Goal: Transaction & Acquisition: Purchase product/service

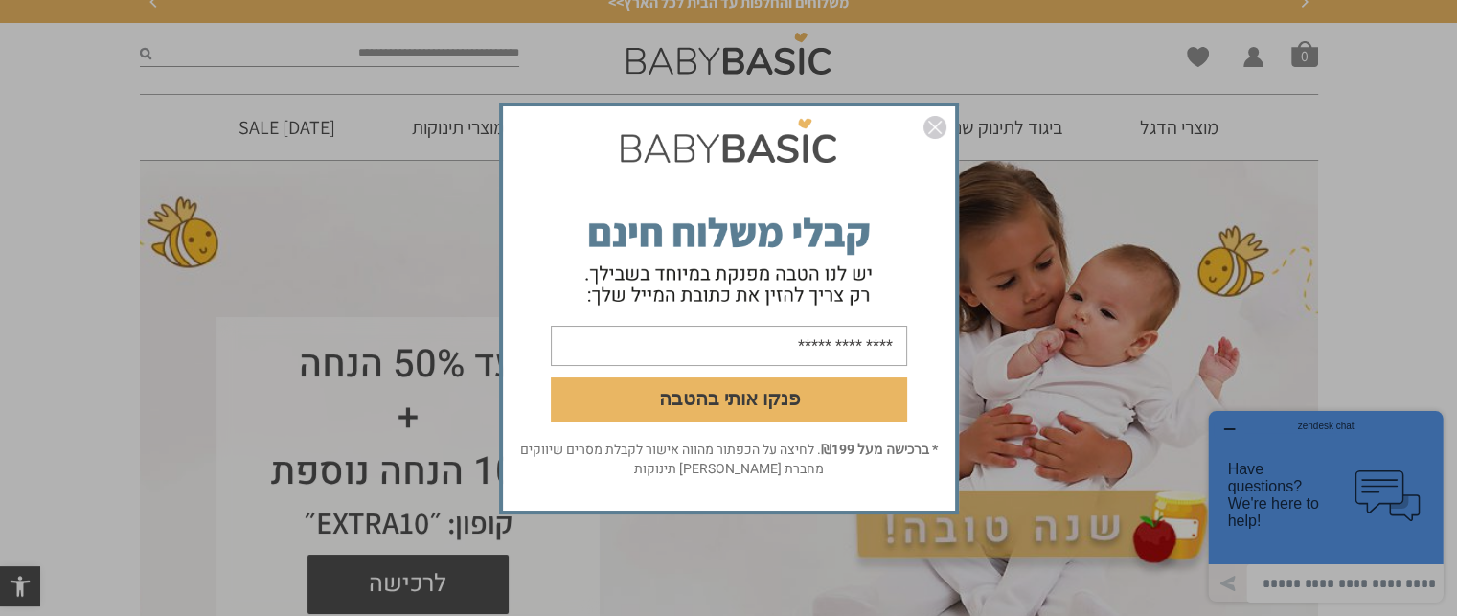
click at [937, 131] on img "סגור" at bounding box center [934, 127] width 23 height 23
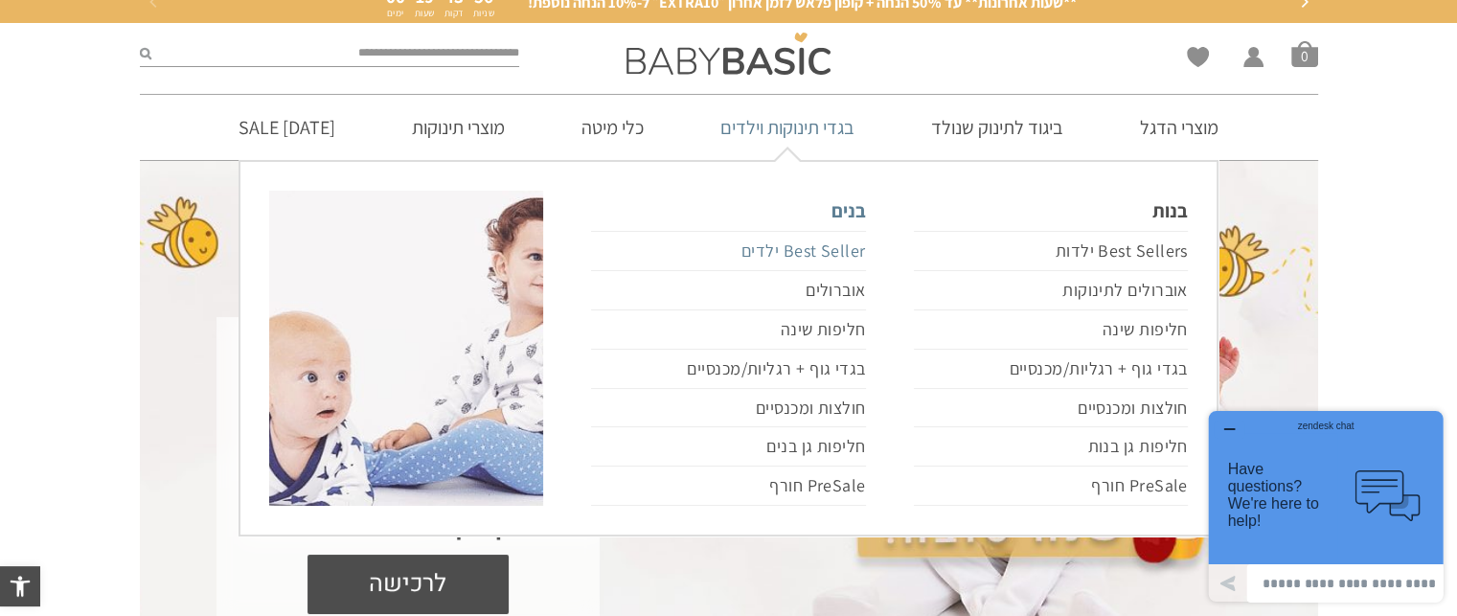
click at [820, 241] on link "Best Seller ילדים" at bounding box center [728, 251] width 274 height 40
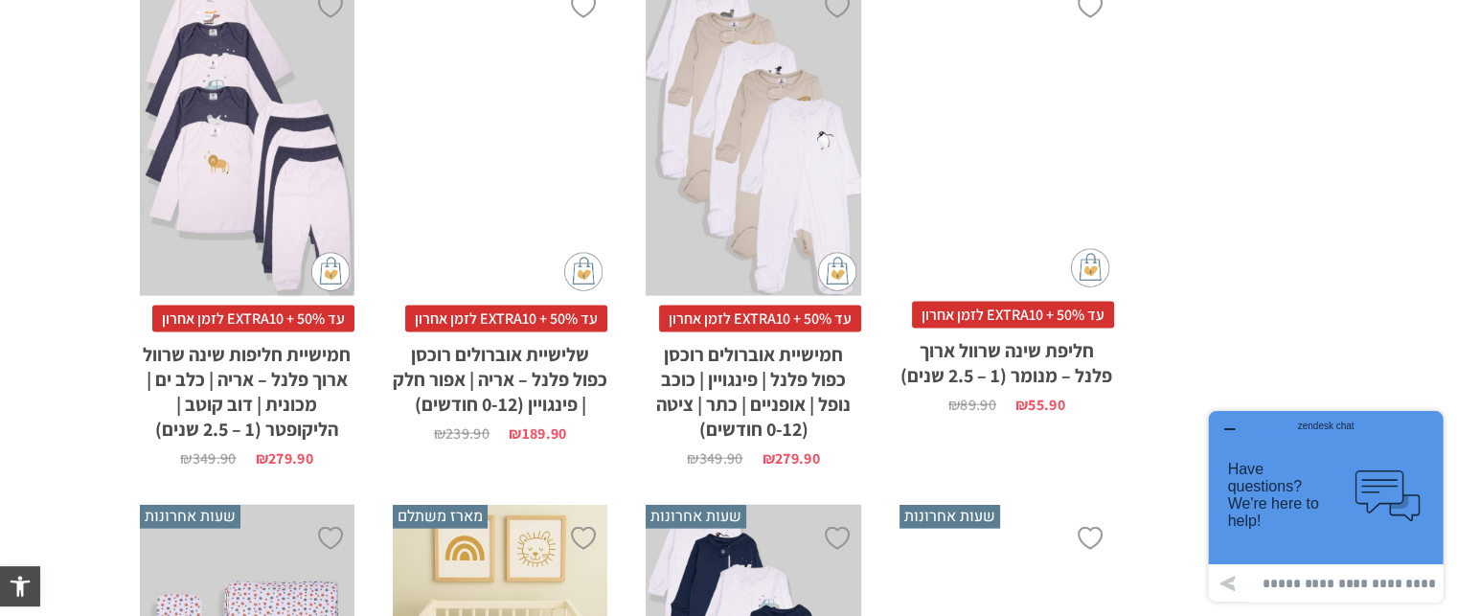
scroll to position [4635, 0]
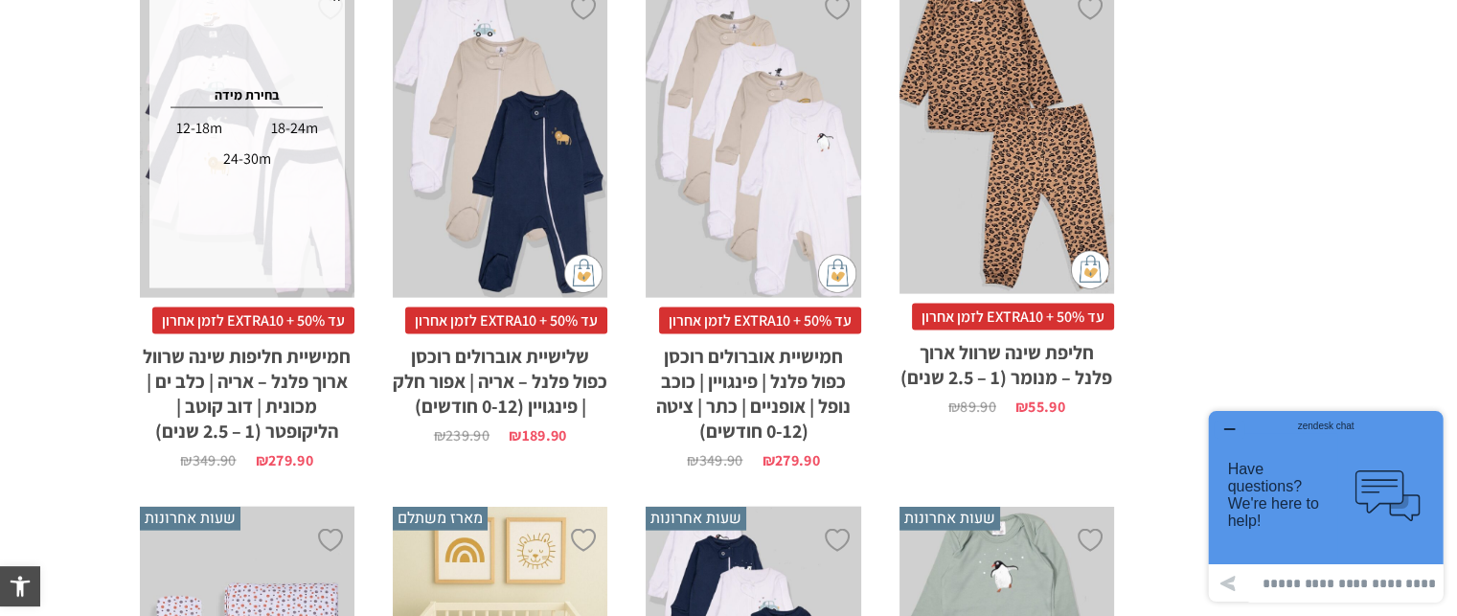
click at [291, 126] on div "18-24m" at bounding box center [294, 128] width 93 height 31
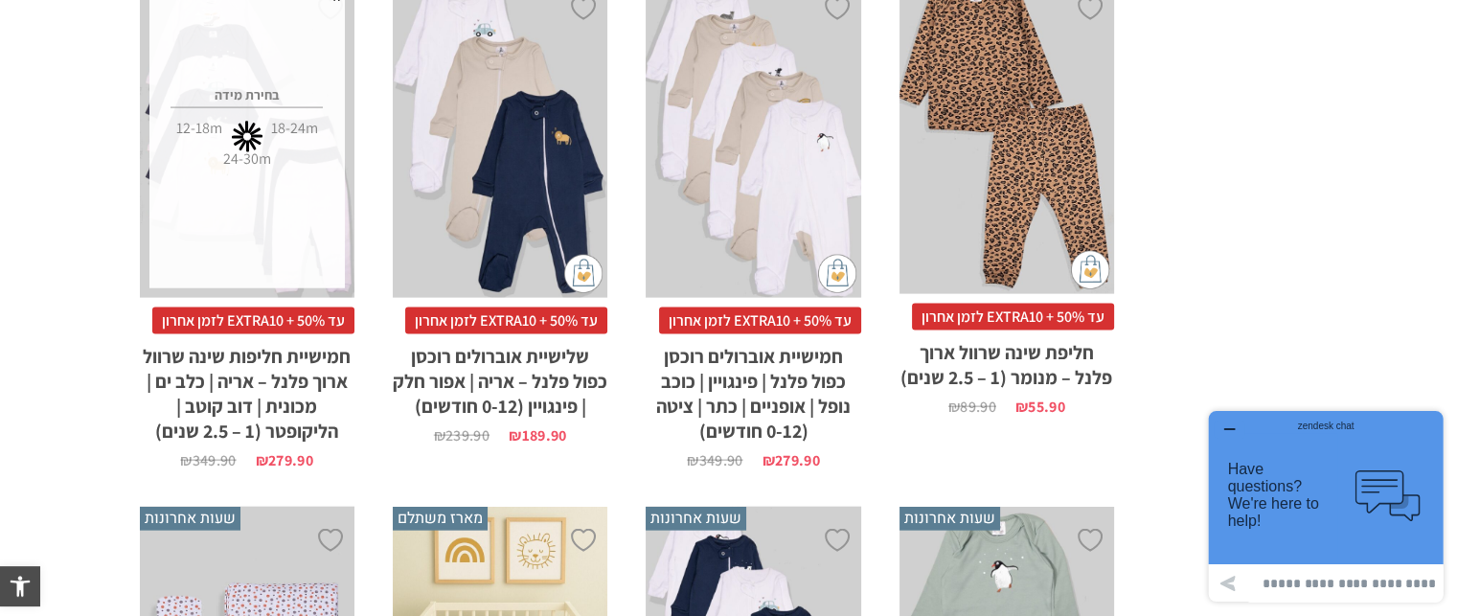
scroll to position [0, 0]
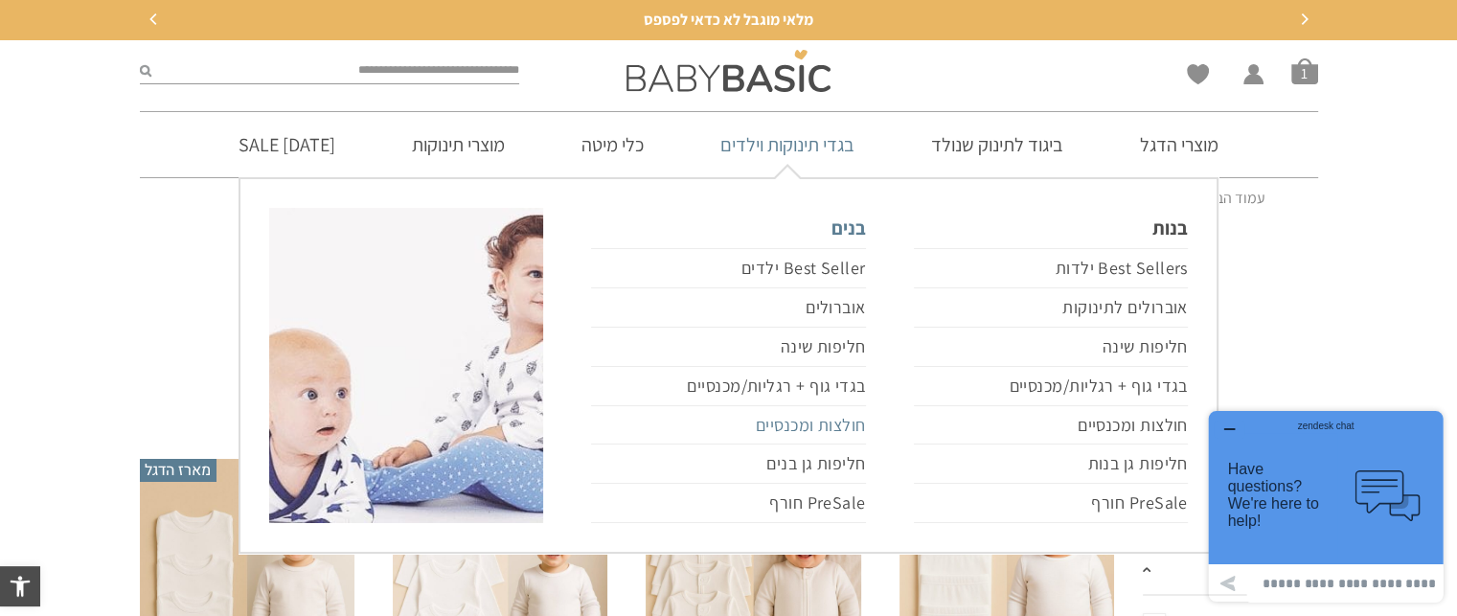
click at [814, 418] on link "חולצות ומכנסיים" at bounding box center [728, 425] width 274 height 39
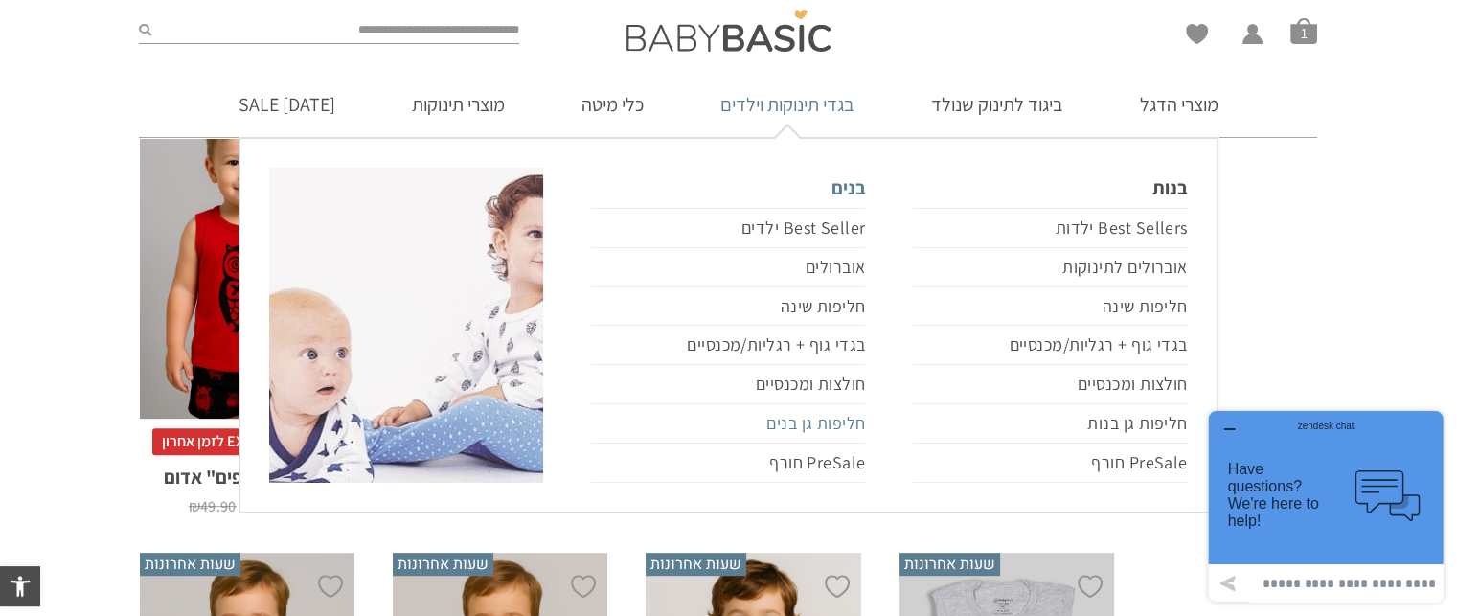
click at [831, 420] on link "חליפות גן בנים" at bounding box center [728, 423] width 274 height 39
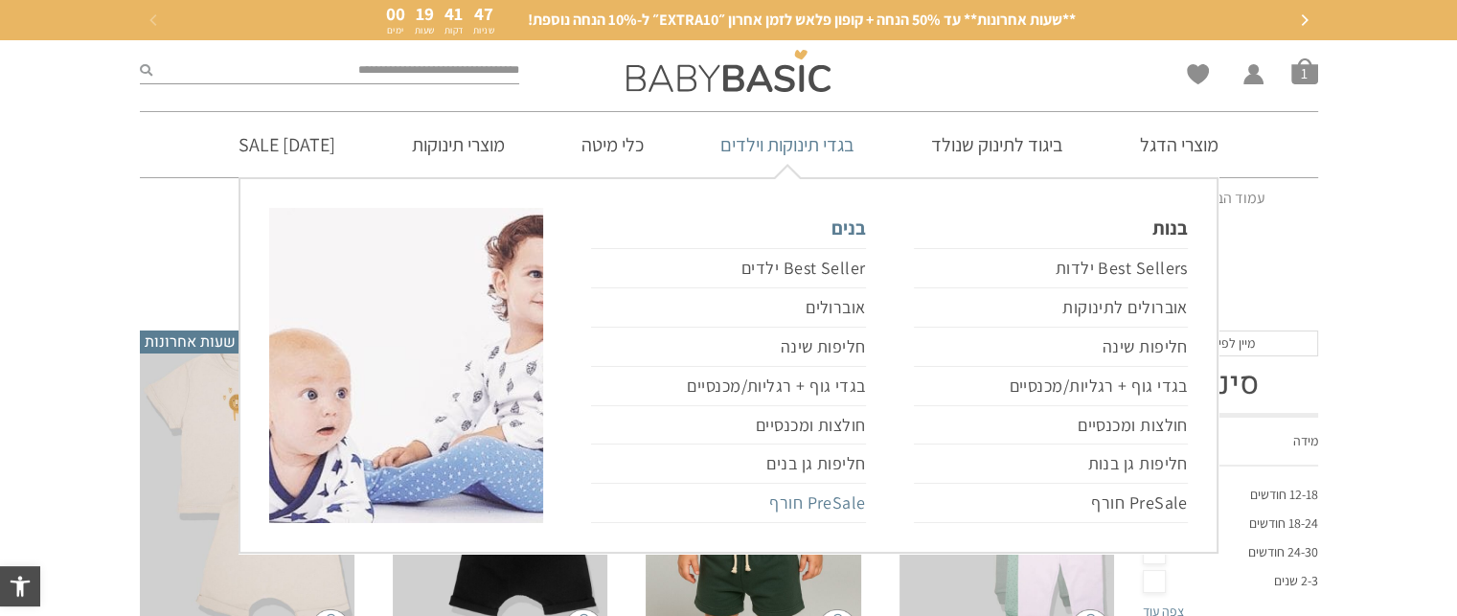
click at [834, 506] on link "PreSale חורף" at bounding box center [728, 503] width 274 height 39
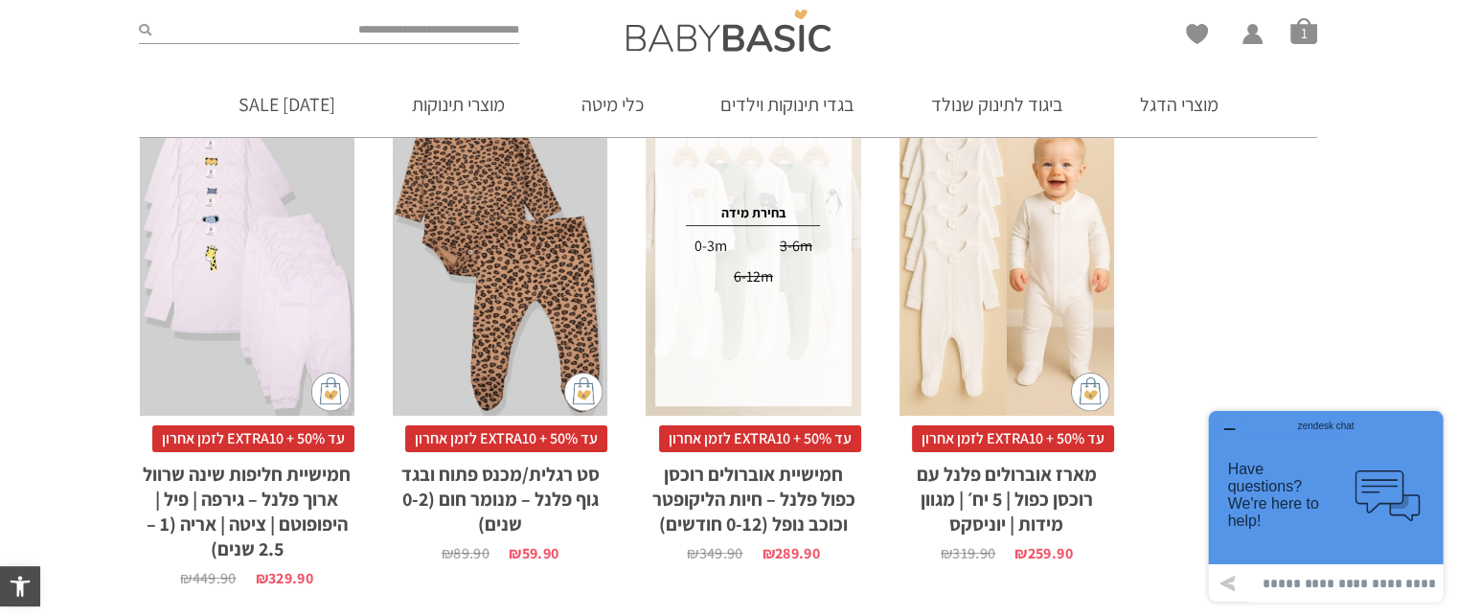
click at [272, 343] on div "x בחירת מידה 12-18m 18-24m 24-30m" at bounding box center [247, 254] width 215 height 323
click at [266, 397] on div "x בחירת מידה 12-18m 18-24m 24-30m" at bounding box center [247, 254] width 215 height 323
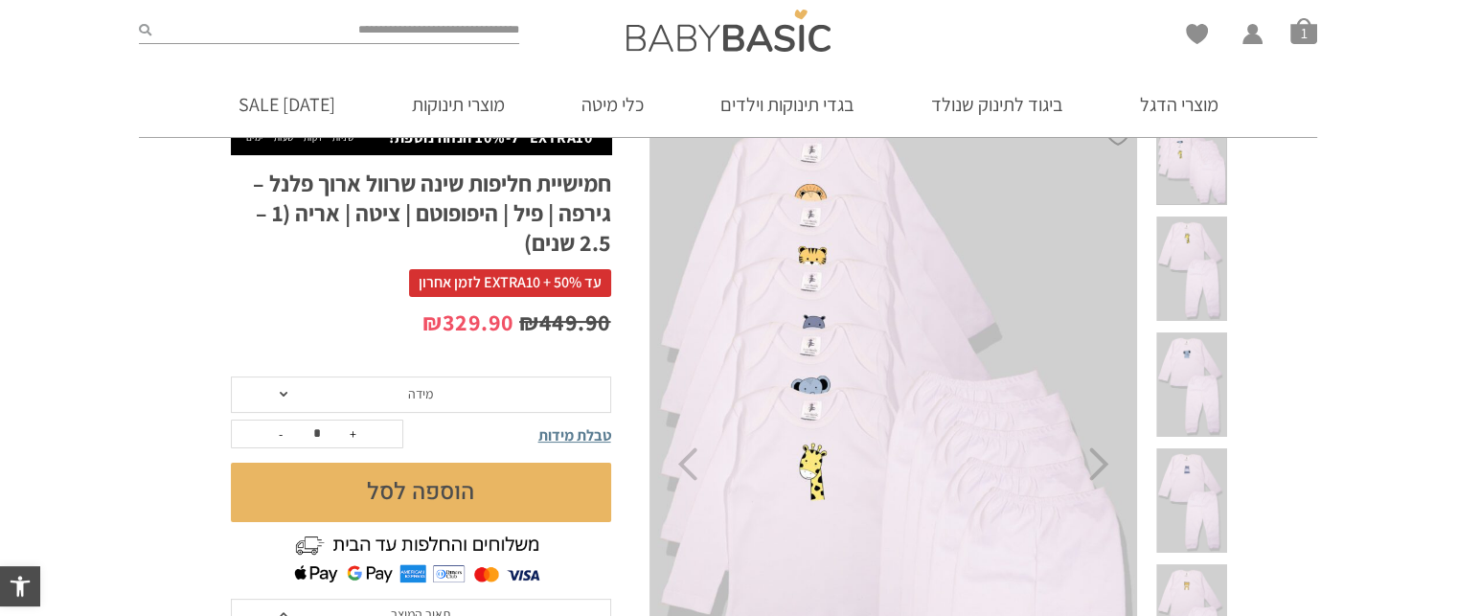
scroll to position [161, 0]
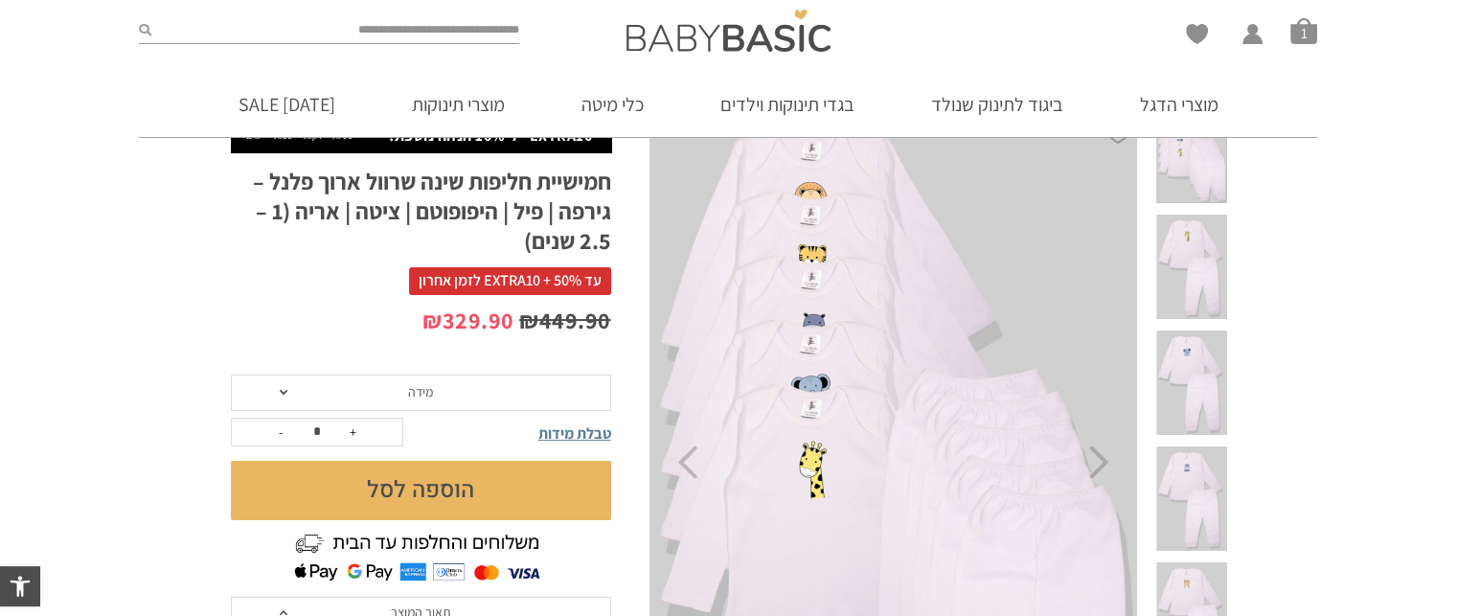
click at [278, 394] on span "מידה" at bounding box center [421, 392] width 380 height 36
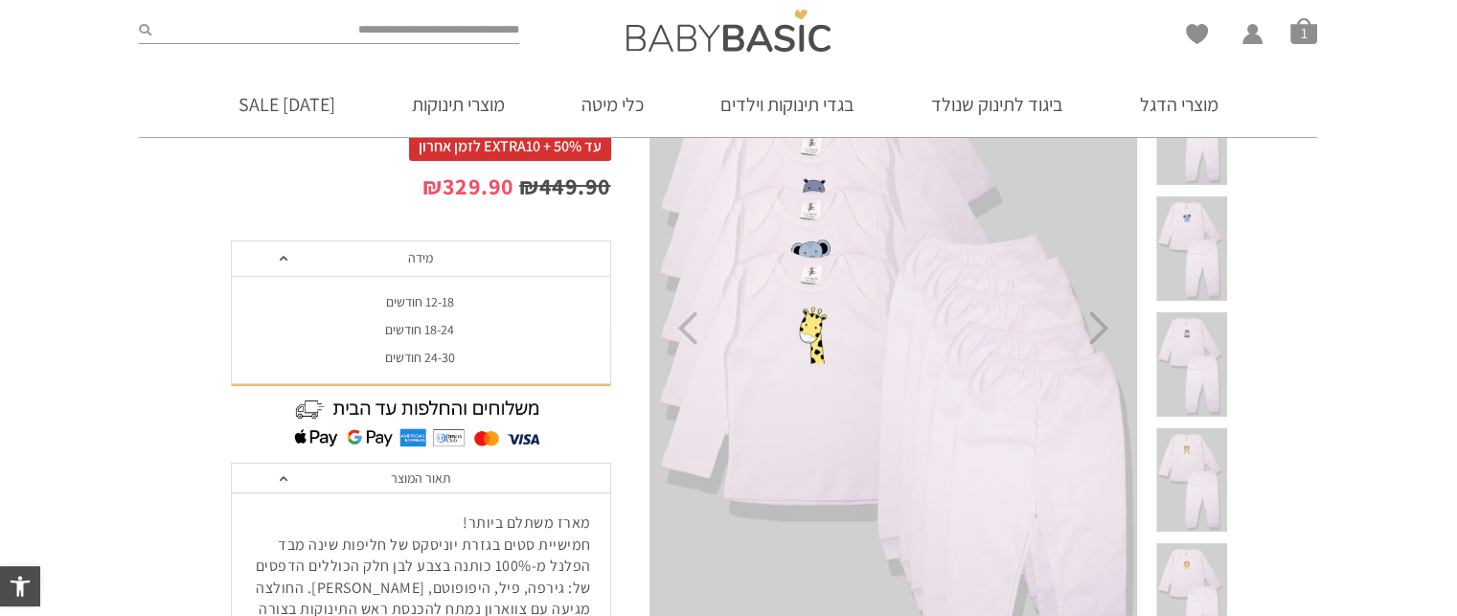
scroll to position [0, 0]
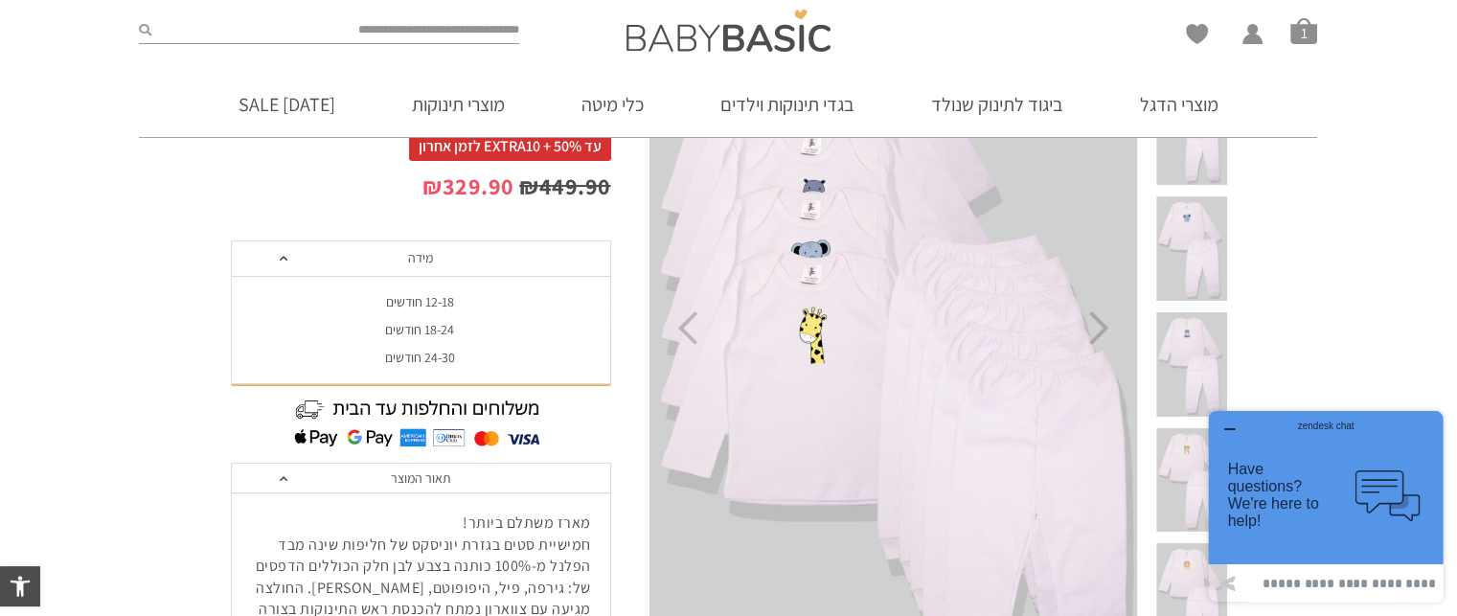
click at [414, 328] on div "18-24 חודשים" at bounding box center [420, 330] width 380 height 16
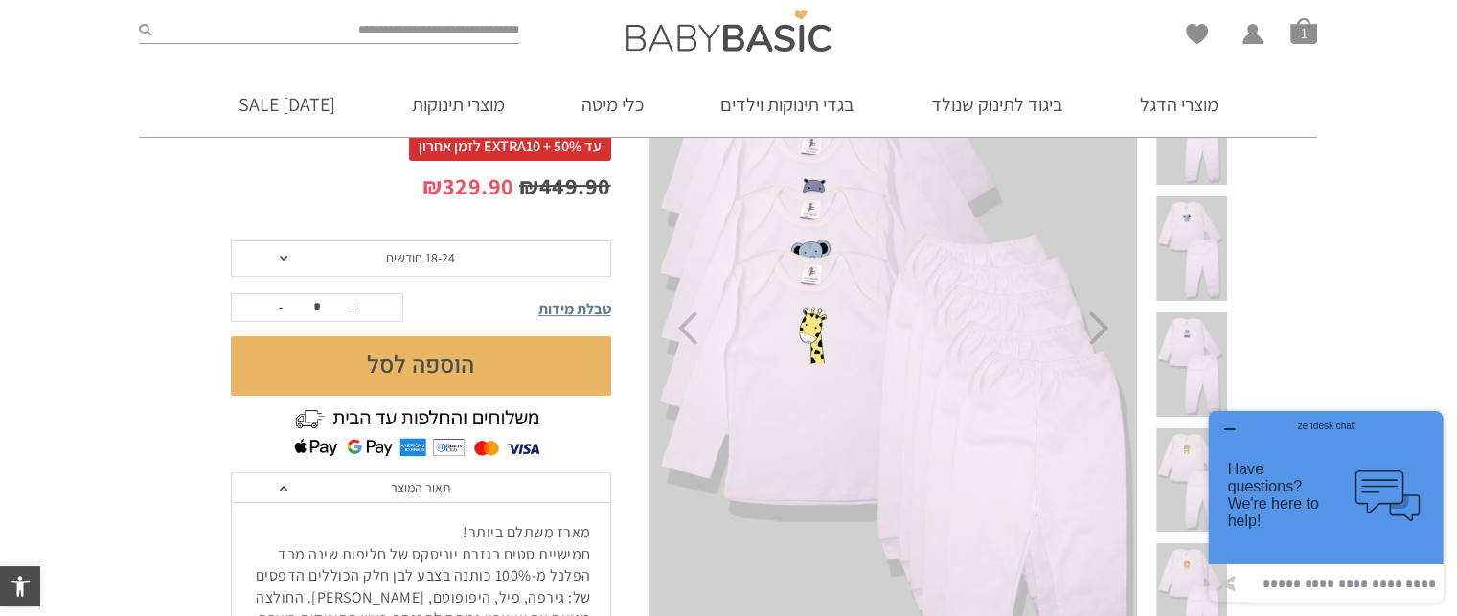
click at [419, 370] on button "הוספה לסל" at bounding box center [421, 365] width 380 height 59
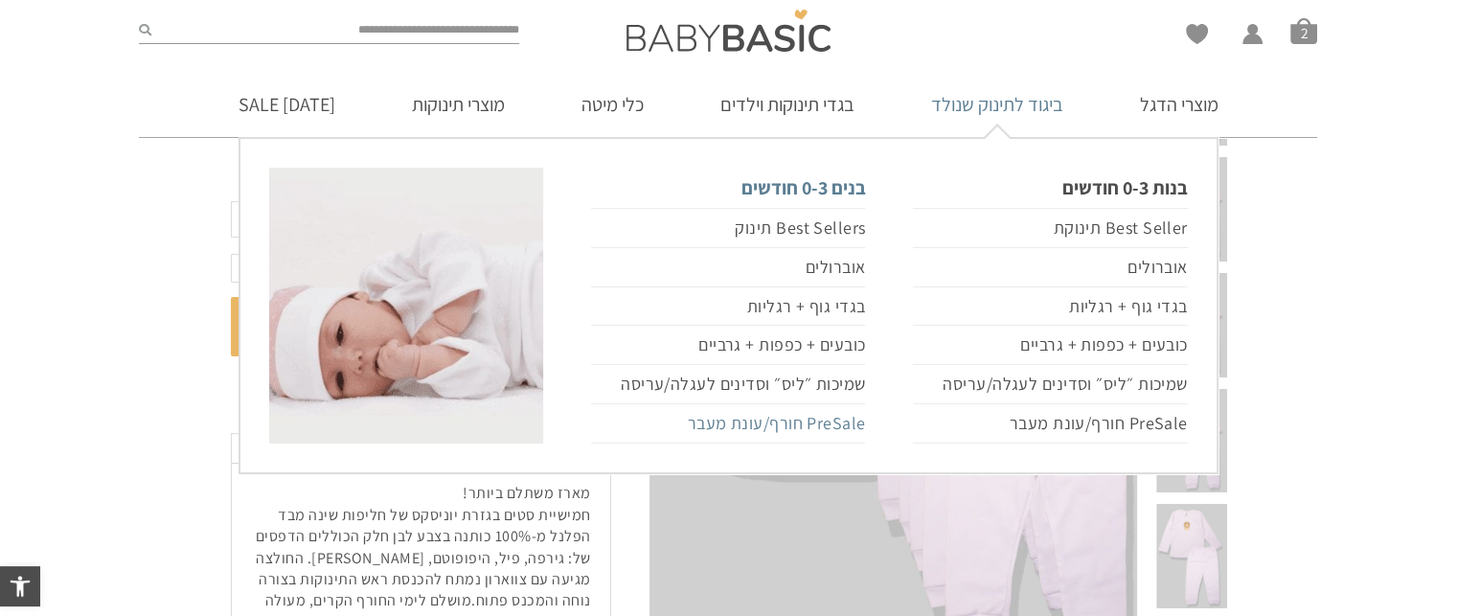
click at [809, 429] on link "PreSale חורף/עונת מעבר" at bounding box center [728, 423] width 274 height 39
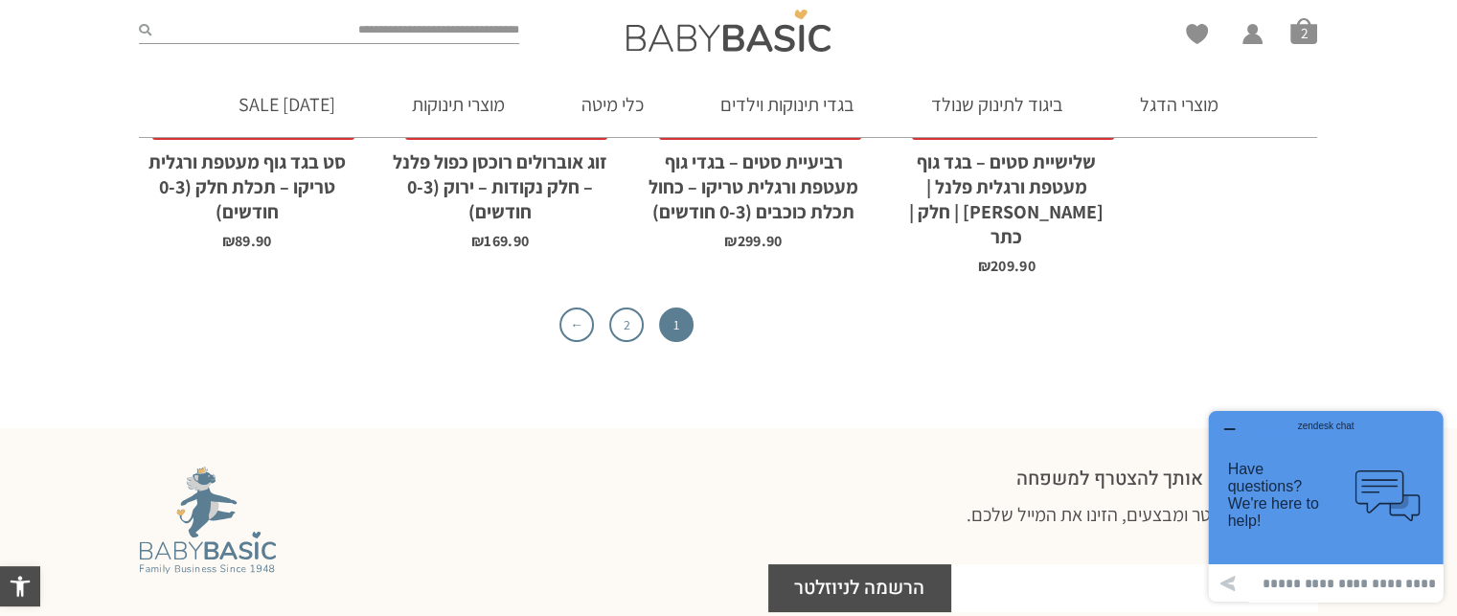
scroll to position [6420, 0]
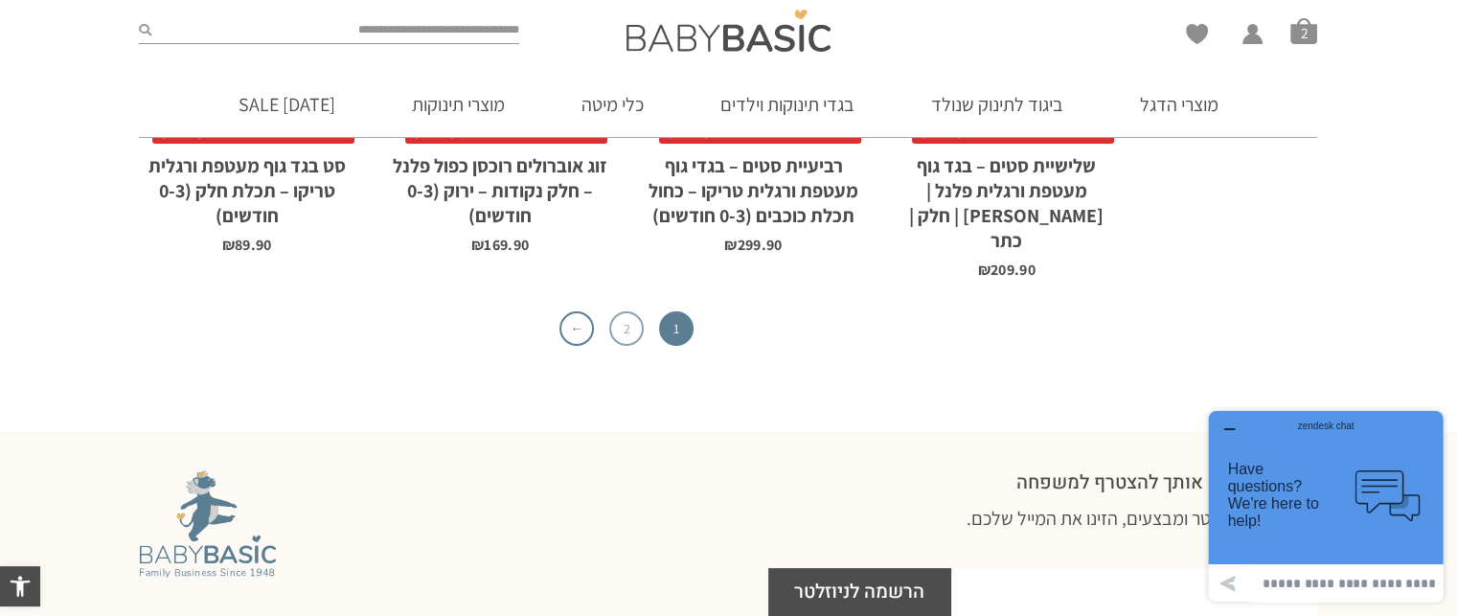
click at [625, 311] on link "2" at bounding box center [626, 328] width 34 height 34
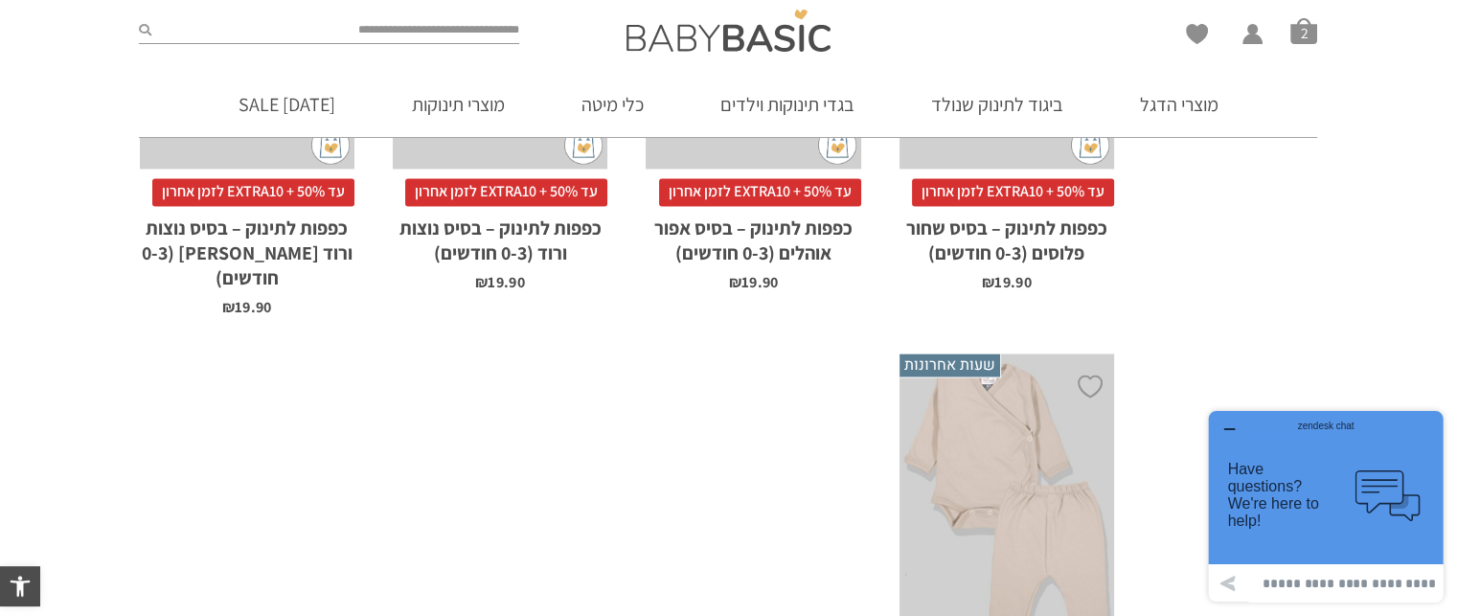
scroll to position [3520, 0]
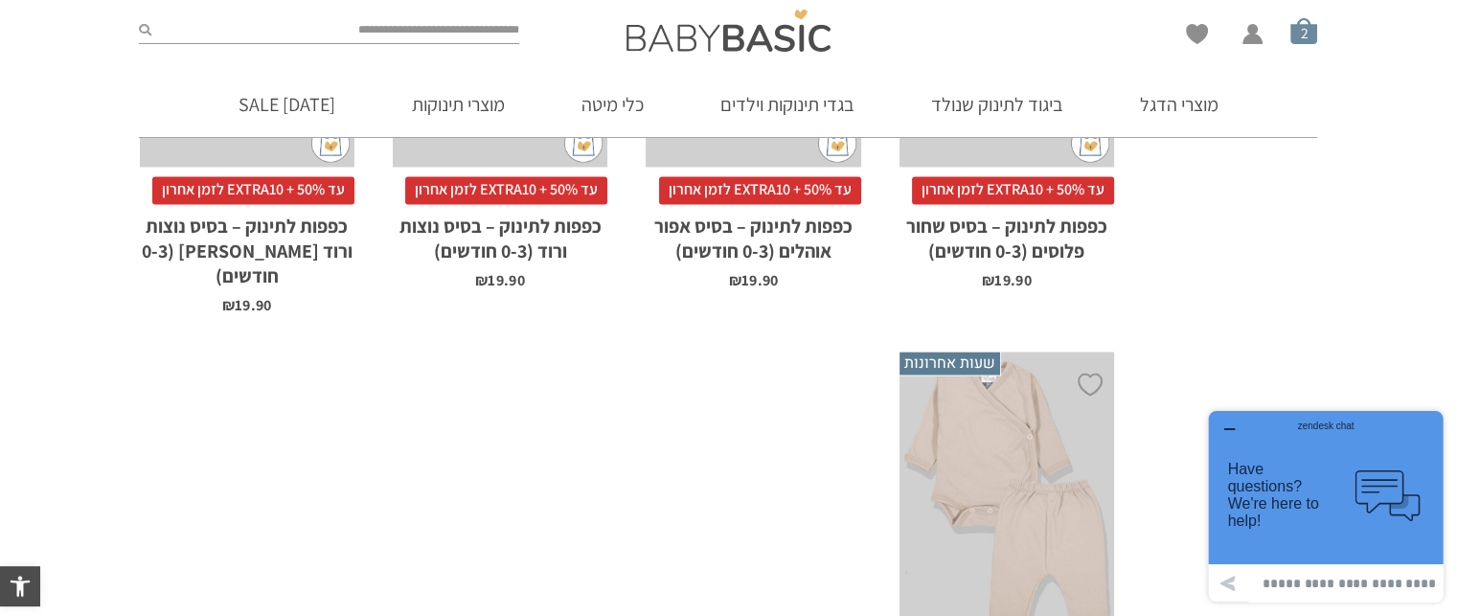
click at [1301, 25] on span "סל קניות" at bounding box center [1303, 30] width 27 height 27
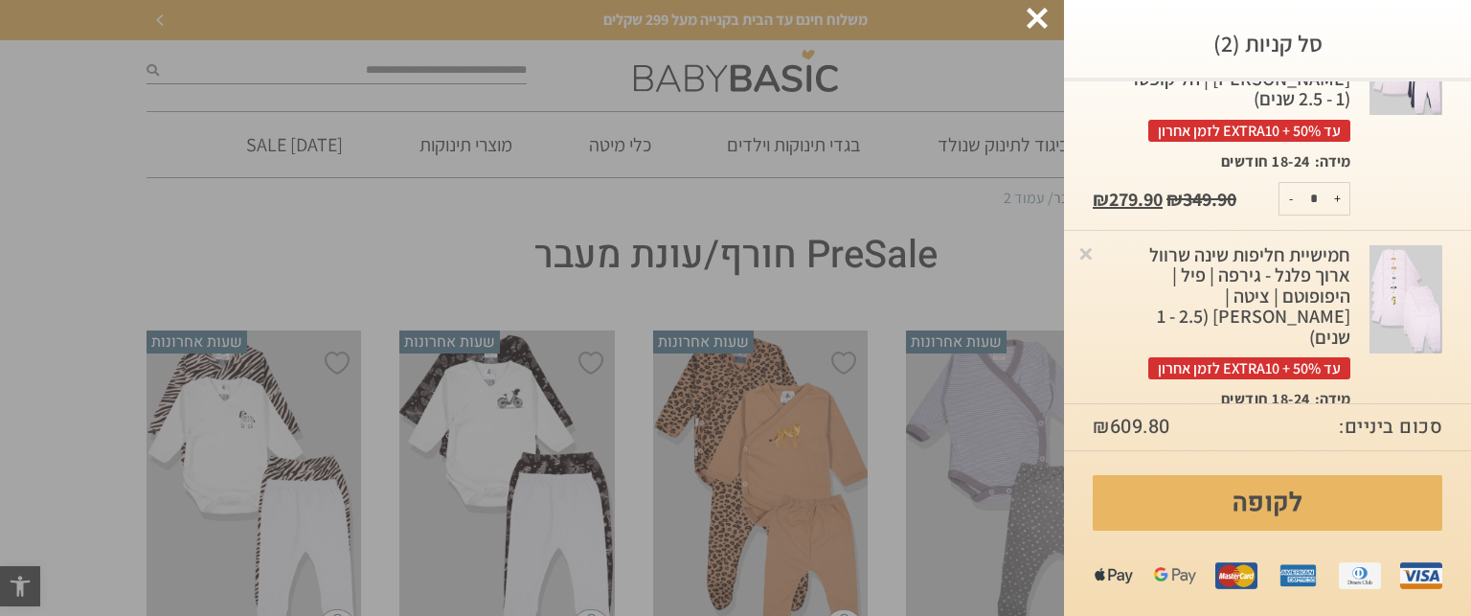
scroll to position [180, 0]
